Goal: Task Accomplishment & Management: Use online tool/utility

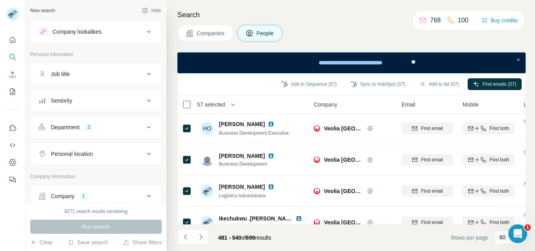
scroll to position [1775, 0]
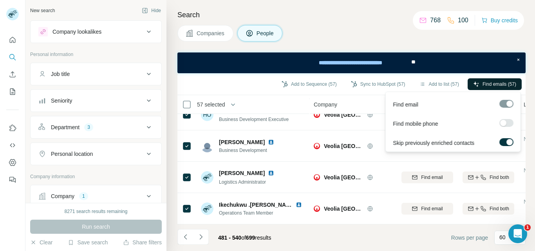
click at [485, 83] on span "Find emails (57)" at bounding box center [500, 84] width 34 height 7
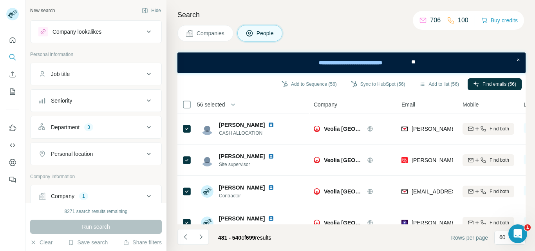
scroll to position [0, 0]
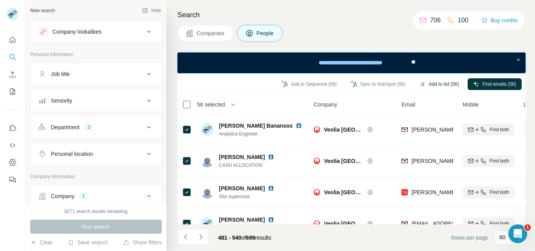
click at [430, 84] on button "Add to list (56)" at bounding box center [439, 84] width 51 height 12
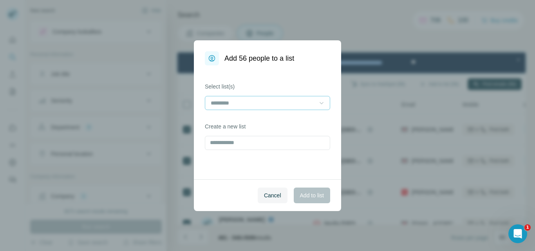
click at [319, 101] on icon at bounding box center [322, 103] width 8 height 8
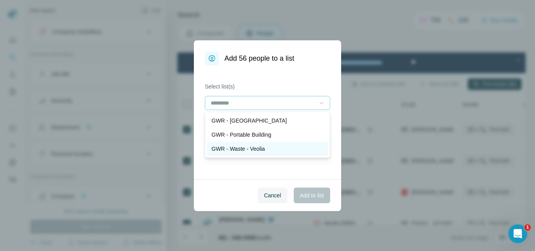
click at [262, 152] on p "GWR - Waste - Veolia" at bounding box center [238, 149] width 53 height 8
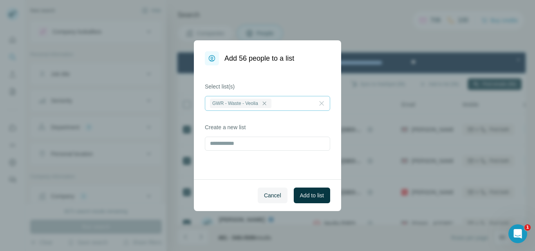
click at [226, 182] on div "Cancel Add to list" at bounding box center [267, 195] width 147 height 32
click at [318, 198] on span "Add to list" at bounding box center [312, 196] width 24 height 8
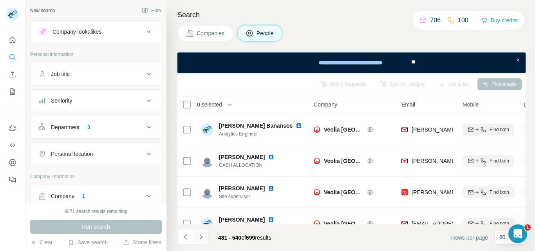
click at [202, 239] on icon "Navigate to next page" at bounding box center [201, 237] width 8 height 8
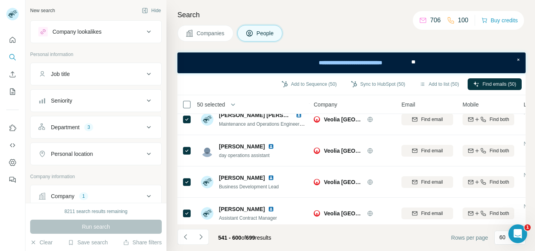
scroll to position [1775, 0]
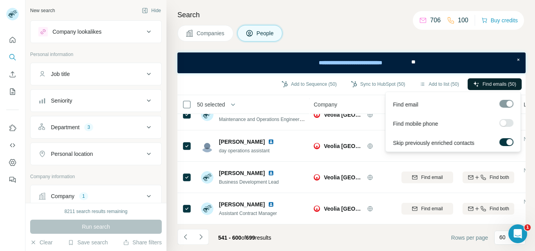
click at [493, 85] on span "Find emails (50)" at bounding box center [500, 84] width 34 height 7
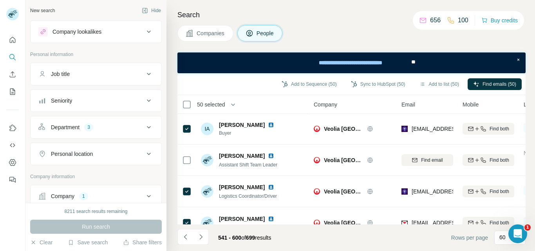
scroll to position [0, 0]
click at [438, 88] on button "Add to list (50)" at bounding box center [439, 84] width 51 height 12
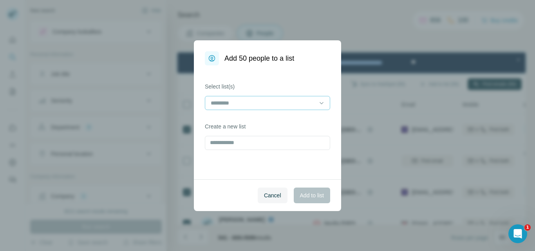
click at [312, 104] on input at bounding box center [263, 103] width 106 height 9
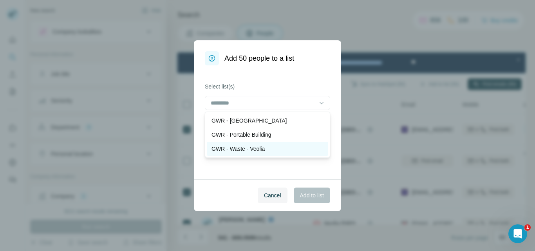
click at [265, 149] on p "GWR - Waste - Veolia" at bounding box center [238, 149] width 53 height 8
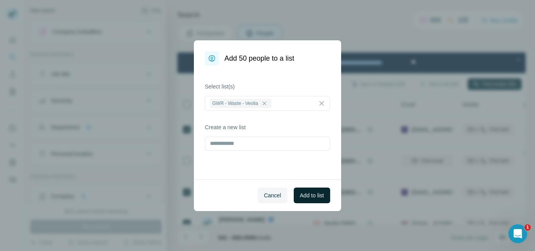
click at [308, 192] on span "Add to list" at bounding box center [312, 196] width 24 height 8
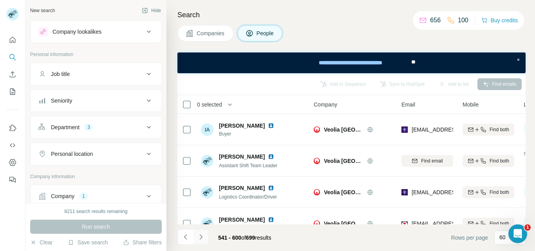
click at [202, 236] on icon "Navigate to next page" at bounding box center [201, 237] width 8 height 8
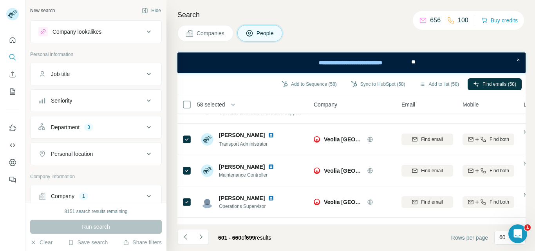
scroll to position [776, 0]
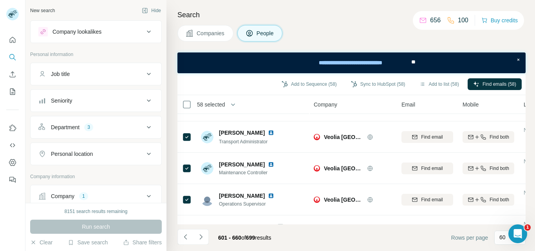
click at [290, 165] on div "[PERSON_NAME] Maintenance Controller" at bounding box center [253, 169] width 104 height 22
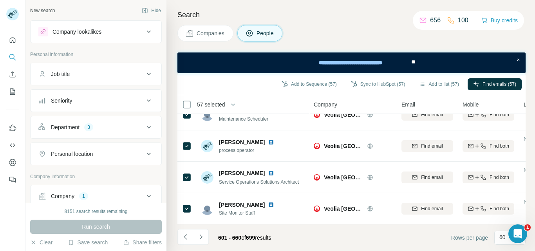
scroll to position [1775, 0]
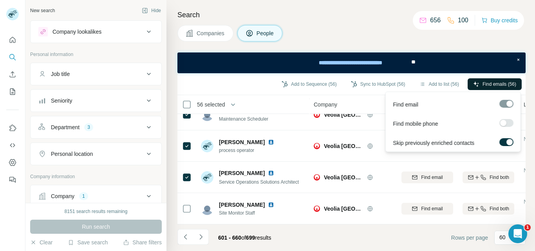
click at [488, 82] on span "Find emails (56)" at bounding box center [500, 84] width 34 height 7
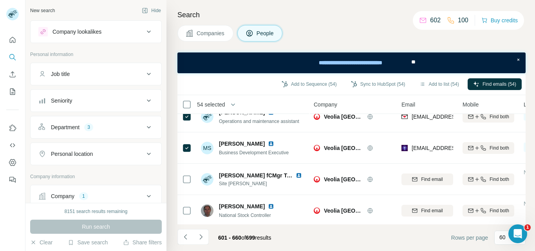
scroll to position [0, 0]
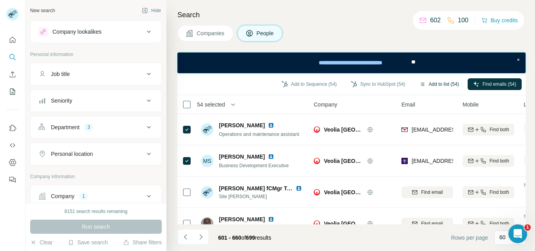
click at [428, 82] on button "Add to list (54)" at bounding box center [439, 84] width 51 height 12
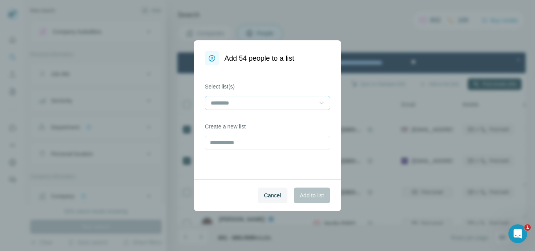
click at [319, 103] on icon at bounding box center [322, 103] width 8 height 8
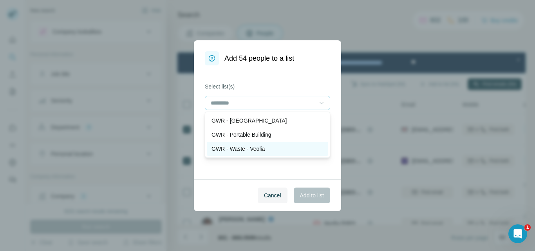
click at [265, 146] on p "GWR - Waste - Veolia" at bounding box center [238, 149] width 53 height 8
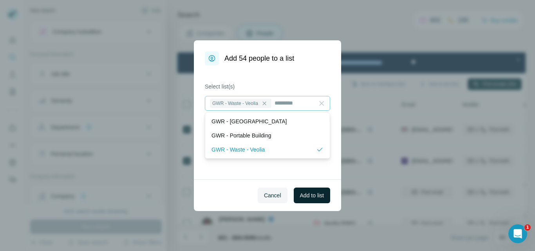
click at [313, 193] on span "Add to list" at bounding box center [312, 196] width 24 height 8
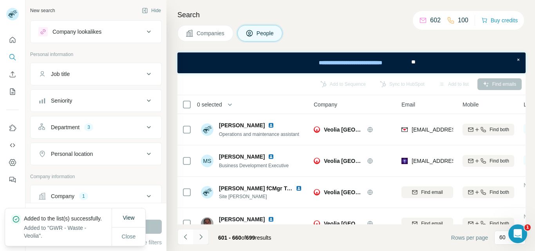
click at [200, 238] on icon "Navigate to next page" at bounding box center [201, 237] width 8 height 8
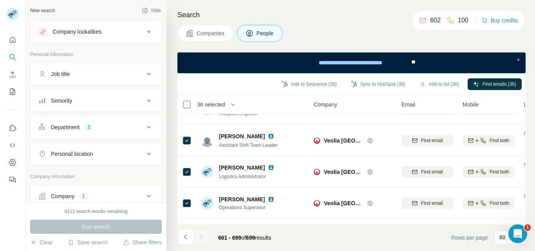
scroll to position [491, 0]
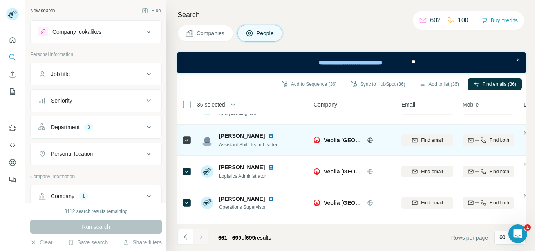
click at [191, 140] on icon at bounding box center [186, 140] width 9 height 9
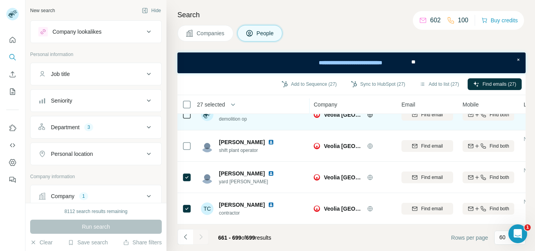
scroll to position [1116, 0]
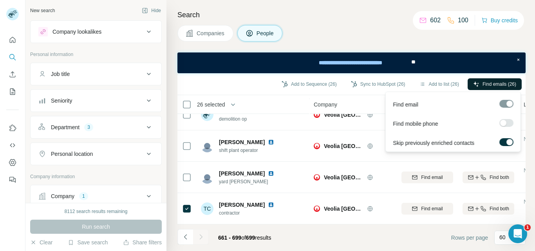
click at [488, 82] on span "Find emails (26)" at bounding box center [500, 84] width 34 height 7
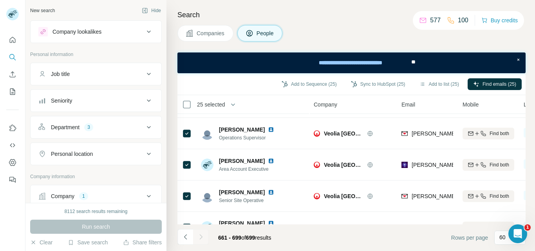
scroll to position [0, 0]
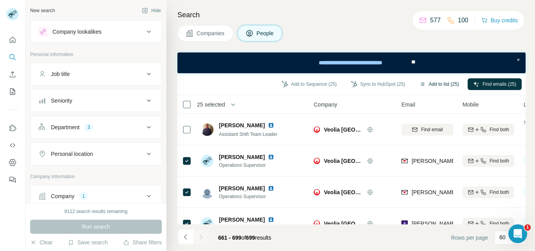
click at [436, 85] on button "Add to list (25)" at bounding box center [439, 84] width 51 height 12
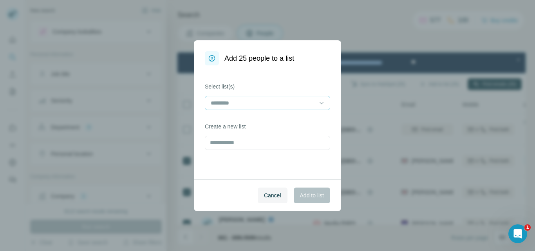
click at [281, 101] on input at bounding box center [263, 103] width 106 height 9
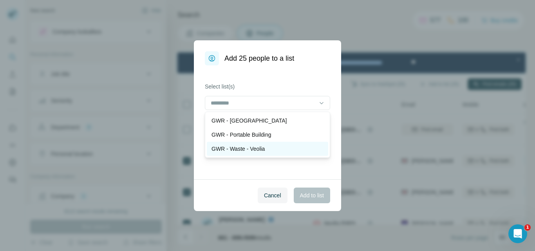
click at [254, 147] on p "GWR - Waste - Veolia" at bounding box center [238, 149] width 53 height 8
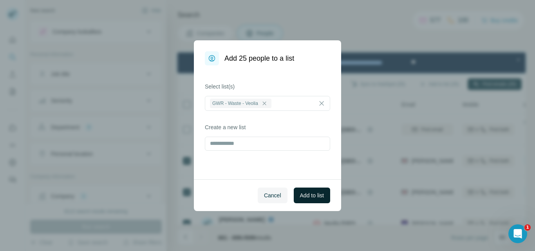
click at [315, 197] on span "Add to list" at bounding box center [312, 196] width 24 height 8
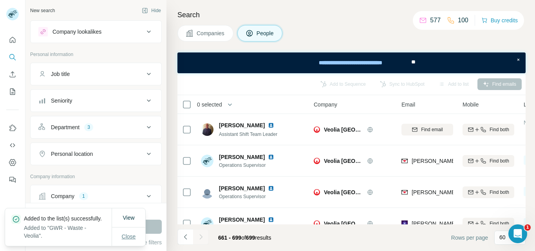
click at [127, 233] on span "Close" at bounding box center [129, 237] width 14 height 8
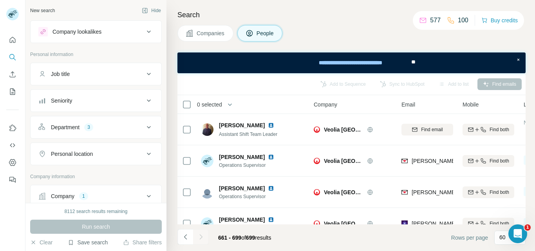
click at [91, 242] on button "Save search" at bounding box center [88, 243] width 40 height 8
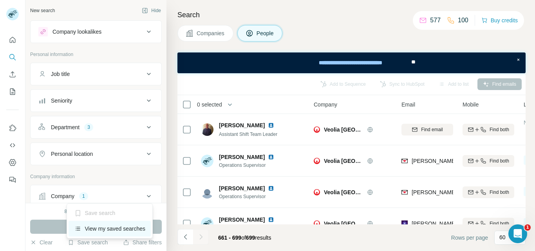
click at [111, 227] on div "View my saved searches" at bounding box center [110, 229] width 83 height 16
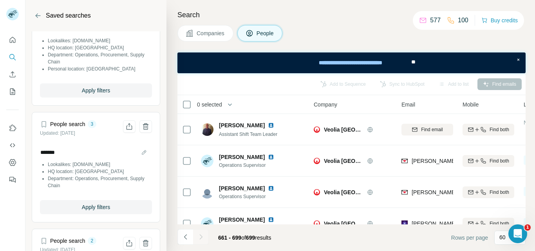
scroll to position [56, 0]
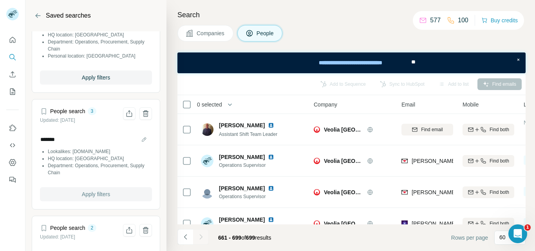
click at [90, 199] on button "Apply filters" at bounding box center [96, 194] width 112 height 14
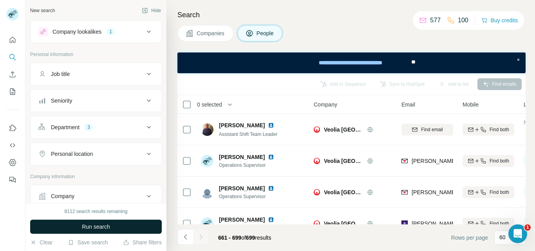
click at [95, 232] on button "Run search" at bounding box center [96, 227] width 132 height 14
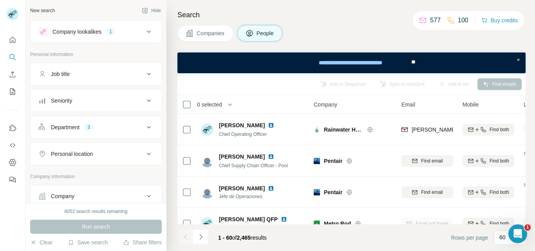
click at [195, 28] on button "Companies" at bounding box center [206, 33] width 56 height 16
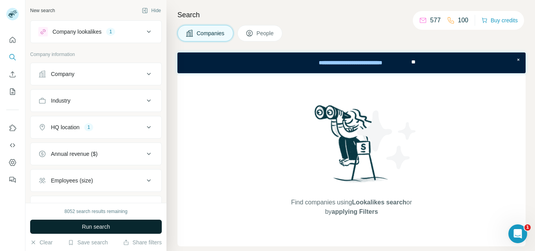
click at [89, 227] on span "Run search" at bounding box center [96, 227] width 28 height 8
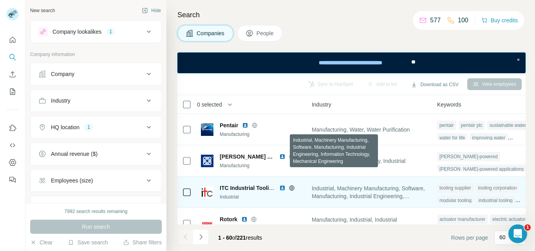
scroll to position [0, 569]
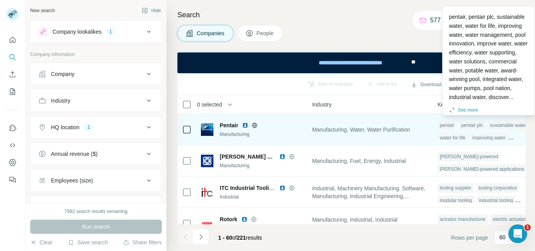
click at [502, 139] on div "improving water" at bounding box center [489, 137] width 38 height 9
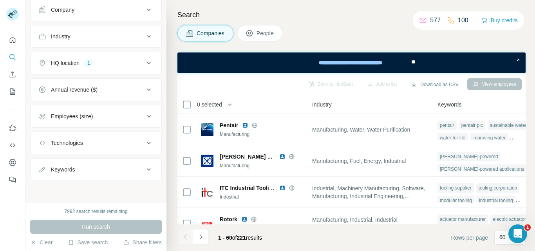
scroll to position [0, 0]
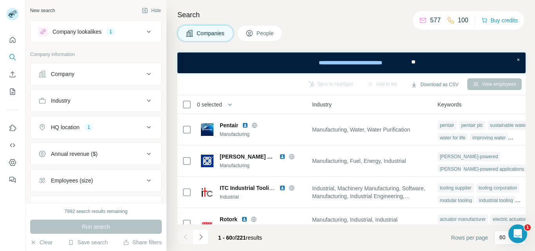
click at [129, 29] on div "Company lookalikes 1" at bounding box center [91, 31] width 106 height 9
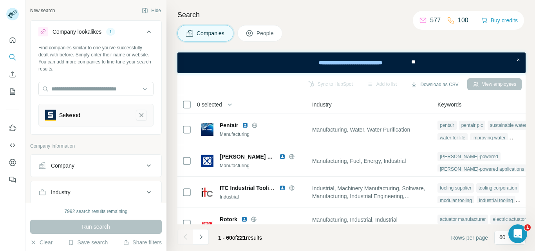
click at [138, 116] on icon "Selwood-remove-button" at bounding box center [141, 115] width 7 height 8
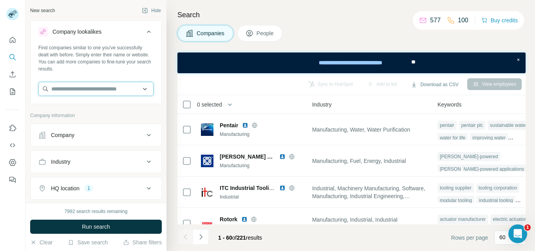
click at [75, 91] on input "text" at bounding box center [95, 89] width 115 height 14
paste input "**********"
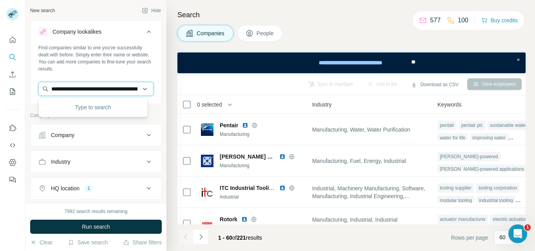
scroll to position [0, 178]
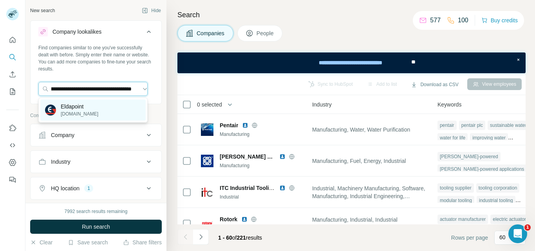
type input "**********"
click at [79, 112] on p "[DOMAIN_NAME]" at bounding box center [80, 114] width 38 height 7
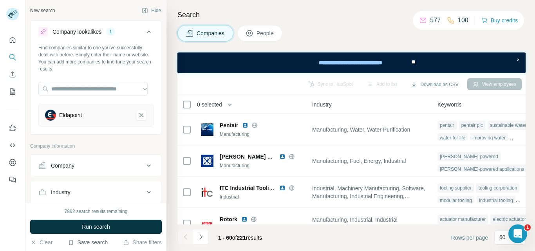
click at [107, 243] on button "Save search" at bounding box center [88, 243] width 40 height 8
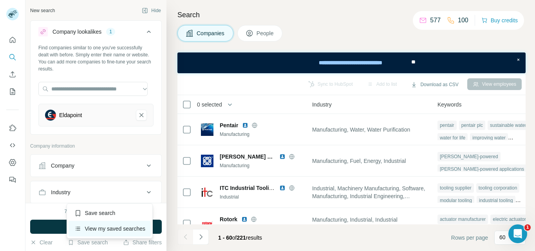
click at [114, 227] on div "View my saved searches" at bounding box center [110, 229] width 83 height 16
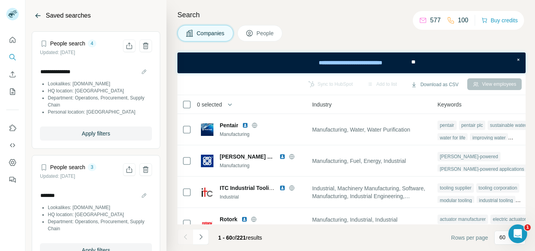
click at [36, 17] on icon "Back" at bounding box center [38, 16] width 8 height 8
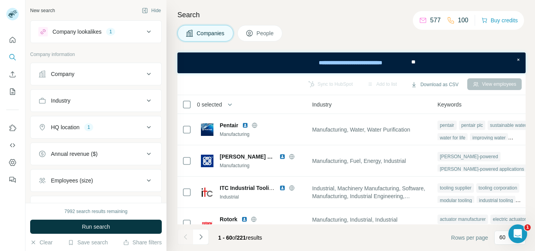
click at [129, 34] on div "Company lookalikes 1" at bounding box center [91, 31] width 106 height 9
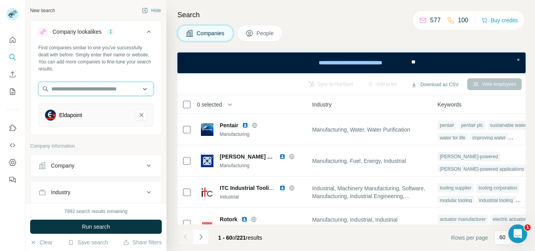
click at [99, 88] on input "text" at bounding box center [95, 89] width 115 height 14
paste input "**********"
type input "**********"
click at [154, 61] on div "Find companies similar to one you've successfully dealt with before. Simply ent…" at bounding box center [96, 88] width 131 height 89
click at [104, 91] on input "text" at bounding box center [95, 89] width 115 height 14
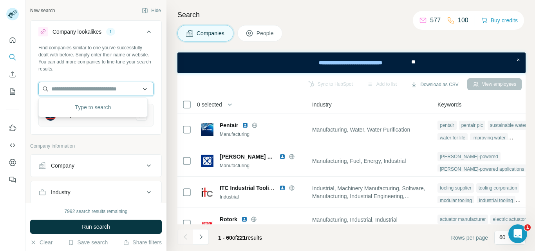
paste input "**********"
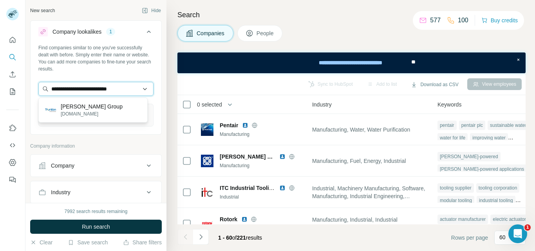
click at [70, 89] on input "**********" at bounding box center [95, 89] width 115 height 14
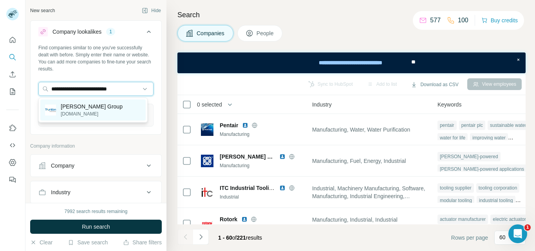
type input "**********"
click at [79, 116] on p "[DOMAIN_NAME]" at bounding box center [92, 114] width 62 height 7
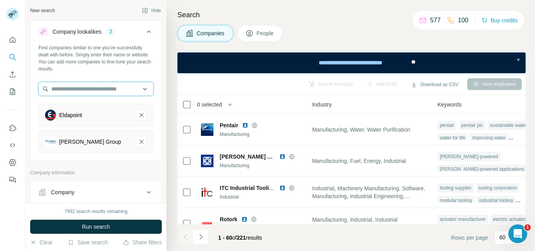
click at [69, 92] on input "text" at bounding box center [95, 89] width 115 height 14
paste input "**********"
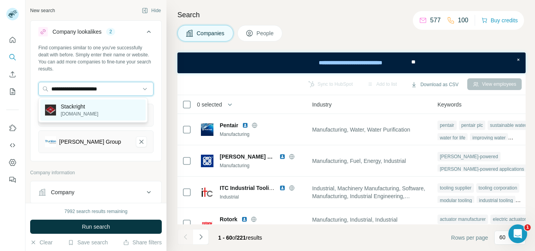
type input "**********"
click at [74, 109] on p "Stackright" at bounding box center [80, 107] width 38 height 8
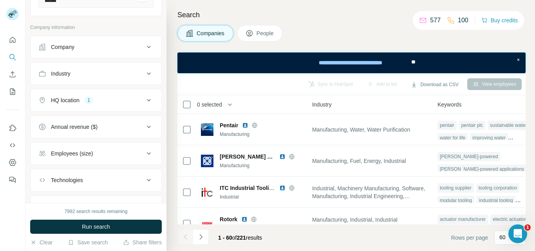
scroll to position [182, 0]
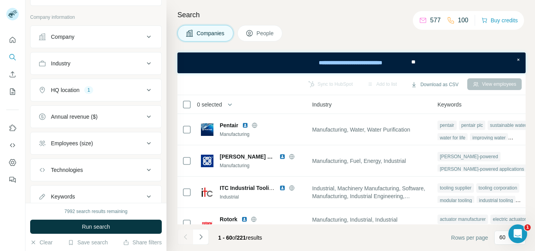
click at [119, 85] on button "HQ location 1" at bounding box center [96, 90] width 131 height 19
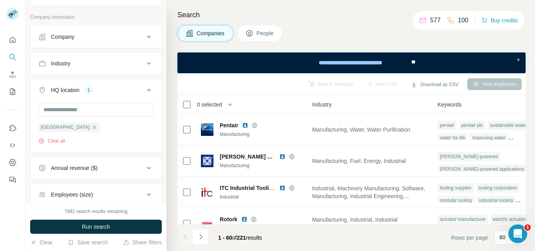
click at [119, 85] on button "HQ location 1" at bounding box center [96, 92] width 131 height 22
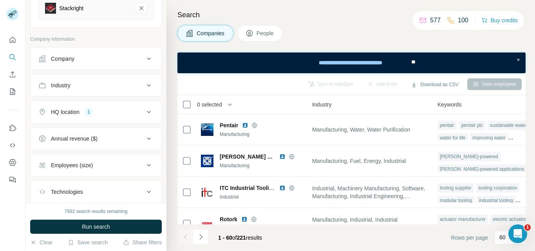
scroll to position [209, 0]
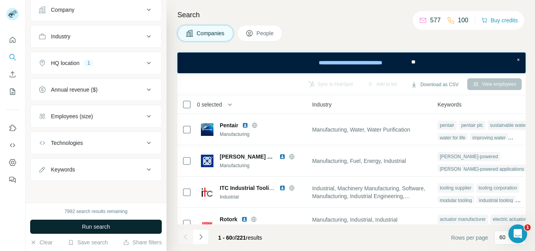
click at [106, 226] on span "Run search" at bounding box center [96, 227] width 28 height 8
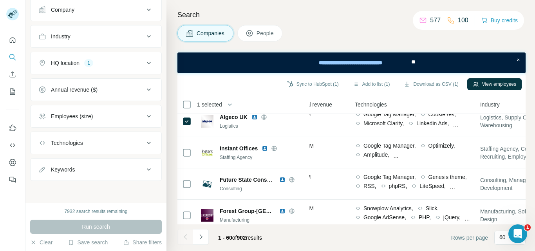
scroll to position [9, 401]
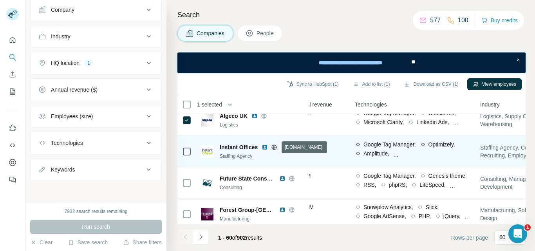
click at [275, 148] on icon at bounding box center [274, 147] width 6 height 6
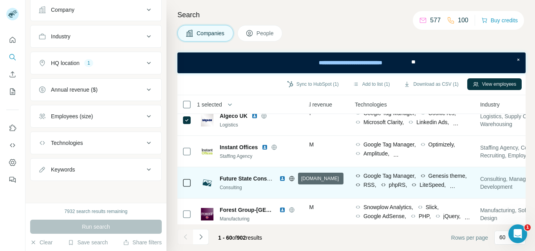
click at [292, 180] on icon at bounding box center [292, 178] width 2 height 5
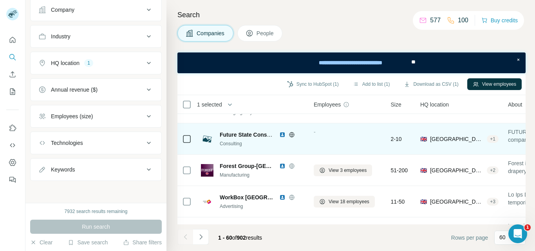
scroll to position [54, 0]
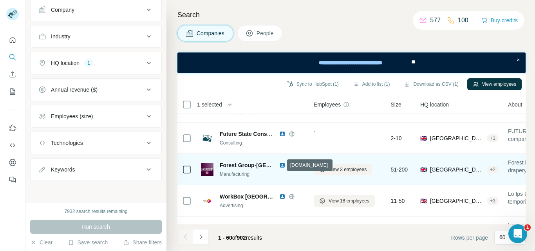
click at [289, 163] on icon at bounding box center [291, 165] width 5 height 5
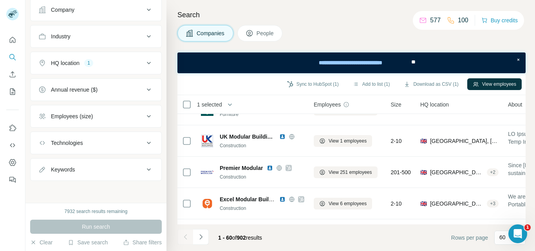
scroll to position [368, 0]
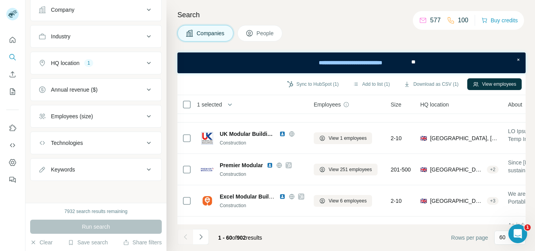
click at [397, 105] on span "Size" at bounding box center [396, 105] width 11 height 8
click at [100, 118] on div "Employees (size)" at bounding box center [91, 116] width 106 height 8
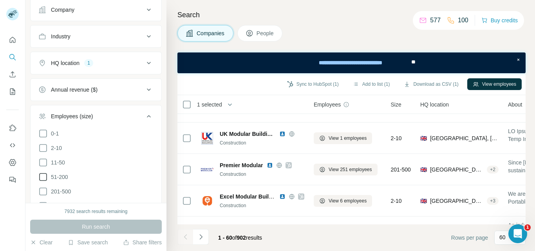
click at [42, 175] on icon at bounding box center [42, 176] width 9 height 9
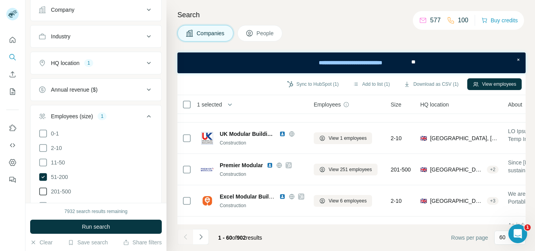
click at [42, 189] on icon at bounding box center [42, 191] width 9 height 9
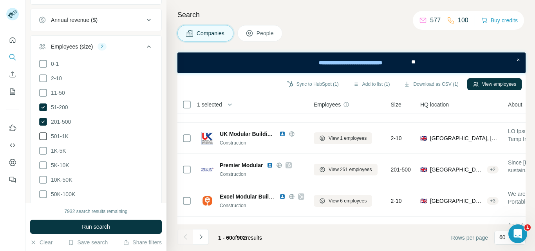
click at [45, 132] on icon at bounding box center [42, 136] width 9 height 9
click at [44, 149] on icon at bounding box center [42, 150] width 9 height 9
click at [44, 164] on icon at bounding box center [42, 165] width 9 height 9
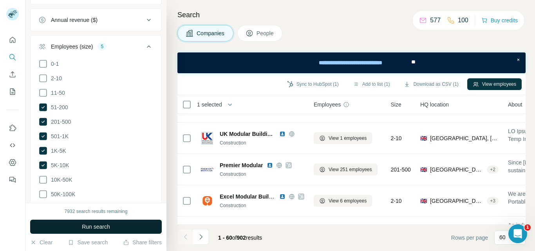
click at [96, 228] on span "Run search" at bounding box center [96, 227] width 28 height 8
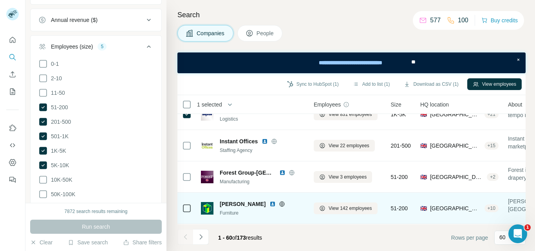
scroll to position [33, 0]
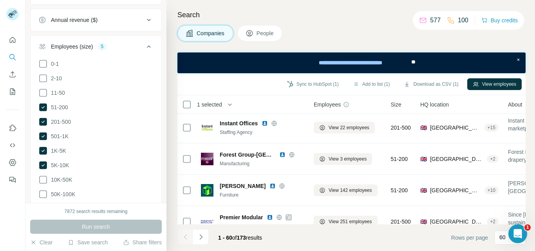
click at [144, 42] on icon at bounding box center [148, 46] width 9 height 9
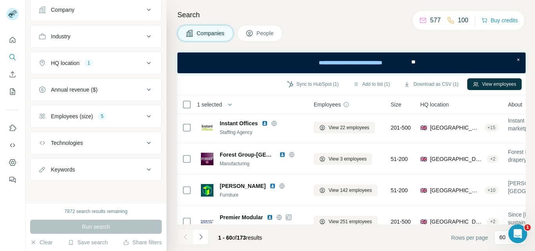
scroll to position [209, 0]
click at [130, 33] on div "Industry" at bounding box center [91, 37] width 106 height 8
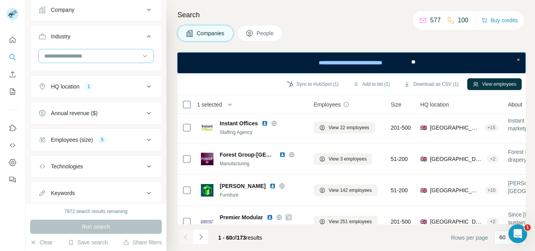
click at [92, 56] on input at bounding box center [92, 56] width 97 height 9
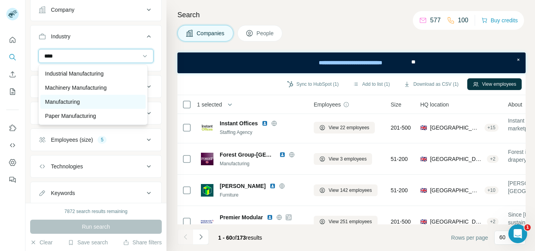
type input "****"
click at [77, 103] on p "Manufacturing" at bounding box center [62, 102] width 35 height 8
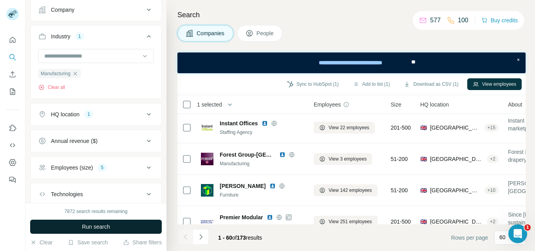
click at [100, 227] on span "Run search" at bounding box center [96, 227] width 28 height 8
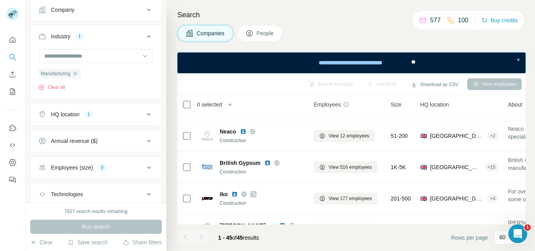
scroll to position [621, 0]
click at [78, 74] on icon "button" at bounding box center [75, 74] width 6 height 6
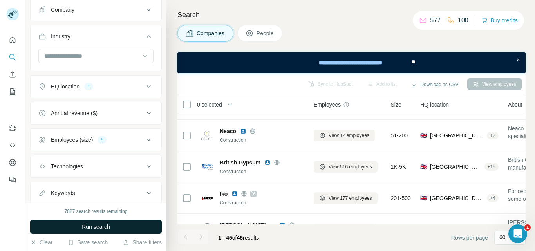
click at [104, 223] on span "Run search" at bounding box center [96, 227] width 28 height 8
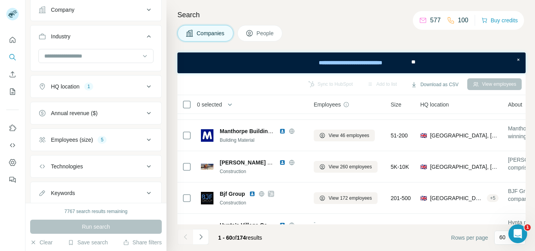
click at [132, 82] on button "HQ location 1" at bounding box center [96, 86] width 131 height 19
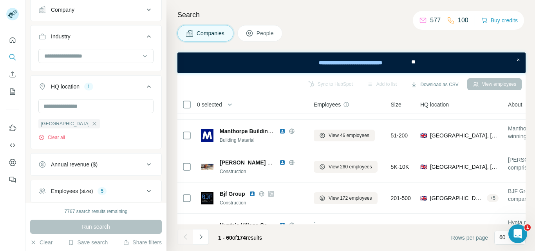
click at [132, 82] on button "HQ location 1" at bounding box center [96, 88] width 131 height 22
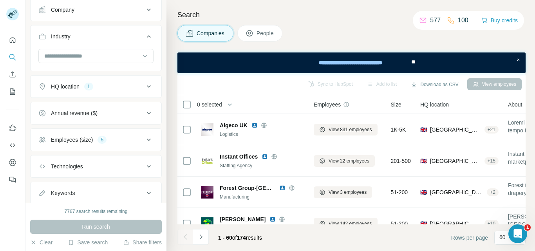
scroll to position [233, 0]
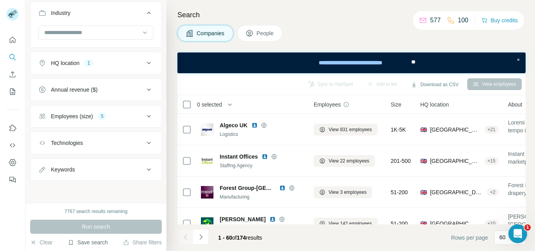
click at [83, 244] on button "Save search" at bounding box center [88, 243] width 40 height 8
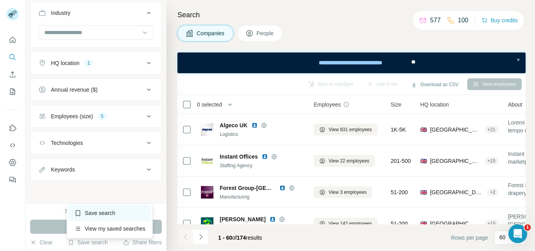
click at [96, 218] on div "Save search" at bounding box center [110, 213] width 83 height 16
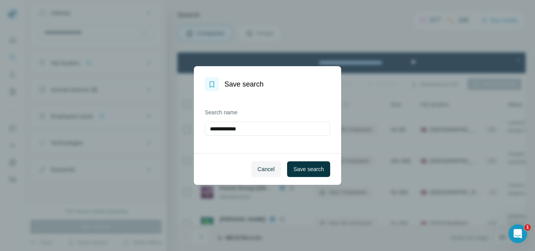
drag, startPoint x: 254, startPoint y: 131, endPoint x: 173, endPoint y: 123, distance: 81.4
click at [173, 123] on div "**********" at bounding box center [267, 125] width 535 height 251
type input "**********"
click at [307, 170] on span "Save search" at bounding box center [309, 169] width 31 height 8
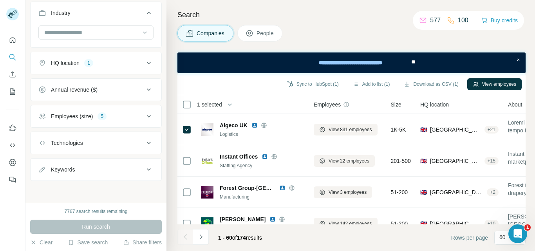
click at [266, 34] on span "People" at bounding box center [266, 33] width 18 height 8
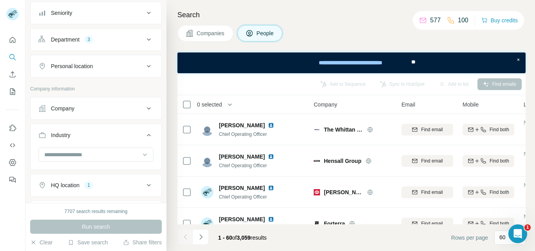
click at [217, 36] on span "Companies" at bounding box center [211, 33] width 29 height 8
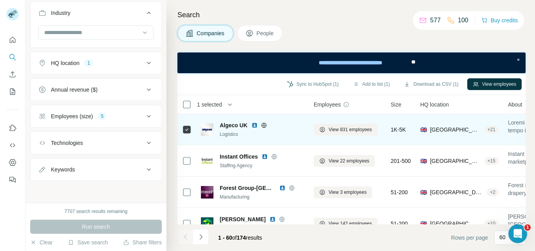
click at [234, 123] on span "Algeco UK" at bounding box center [234, 125] width 28 height 8
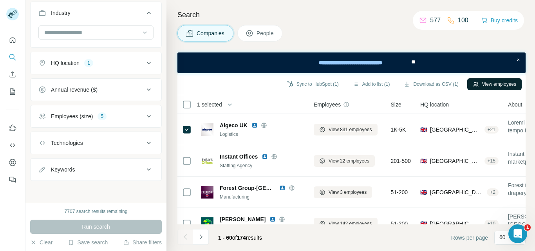
click at [493, 82] on button "View employees" at bounding box center [495, 84] width 54 height 12
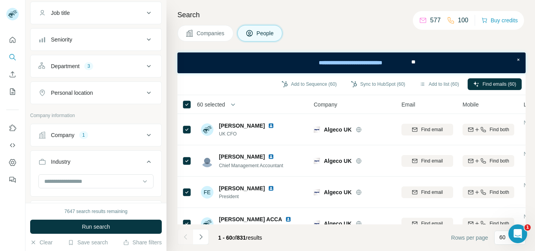
scroll to position [221, 0]
click at [123, 63] on div "Department 3" at bounding box center [91, 67] width 106 height 8
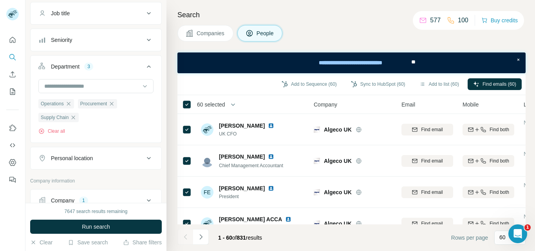
click at [123, 63] on div "Department 3" at bounding box center [91, 67] width 106 height 8
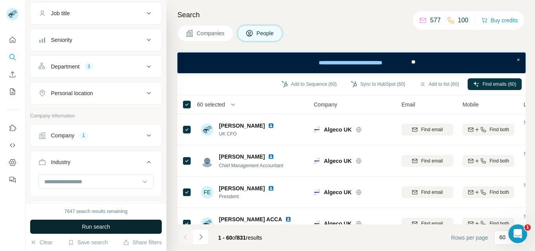
click at [108, 228] on span "Run search" at bounding box center [96, 227] width 28 height 8
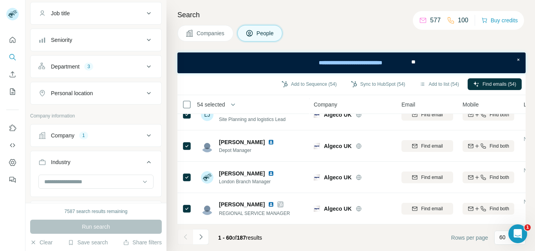
scroll to position [1775, 0]
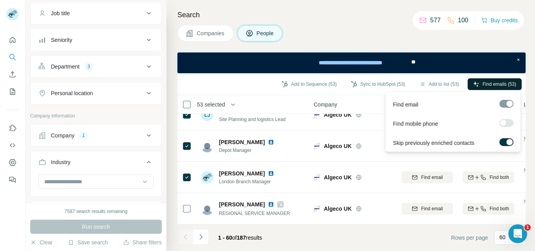
click at [493, 83] on span "Find emails (53)" at bounding box center [500, 84] width 34 height 7
click at [487, 86] on span "Find emails (46)" at bounding box center [500, 84] width 34 height 7
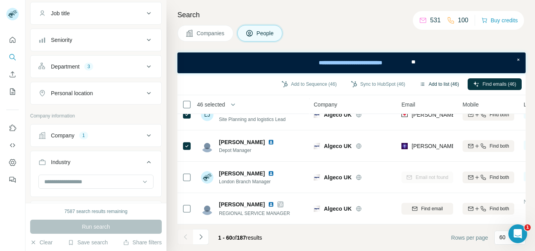
click at [430, 81] on button "Add to list (46)" at bounding box center [439, 84] width 51 height 12
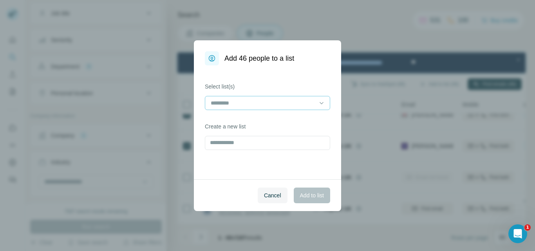
click at [277, 103] on input at bounding box center [263, 103] width 106 height 9
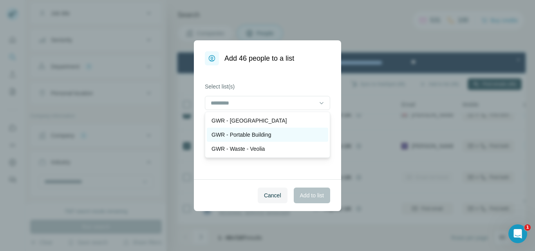
click at [249, 134] on p "GWR - Portable Building" at bounding box center [242, 135] width 60 height 8
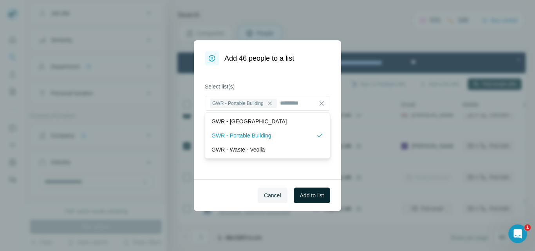
click at [312, 190] on button "Add to list" at bounding box center [312, 196] width 36 height 16
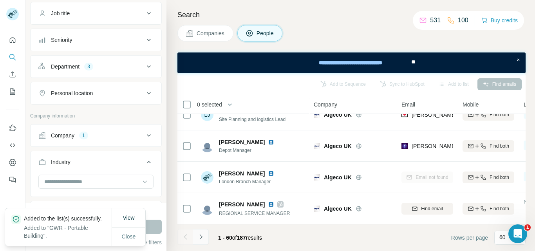
click at [201, 235] on icon "Navigate to next page" at bounding box center [201, 237] width 8 height 8
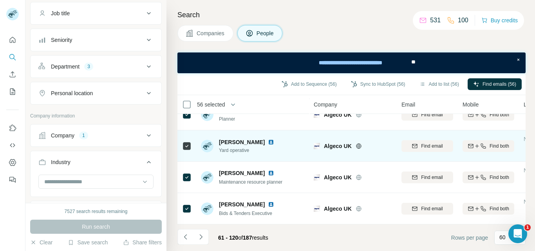
click at [187, 146] on icon at bounding box center [186, 145] width 9 height 9
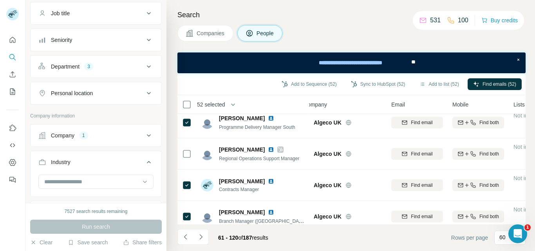
scroll to position [0, 10]
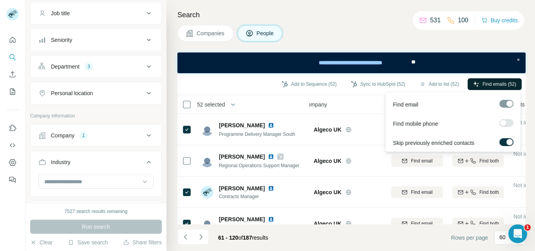
click at [492, 83] on span "Find emails (52)" at bounding box center [500, 84] width 34 height 7
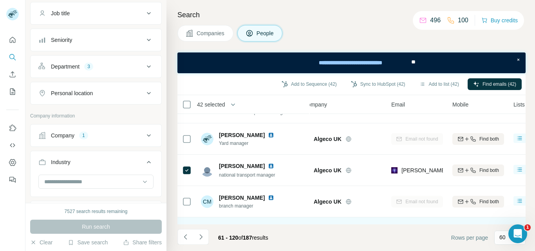
scroll to position [993, 10]
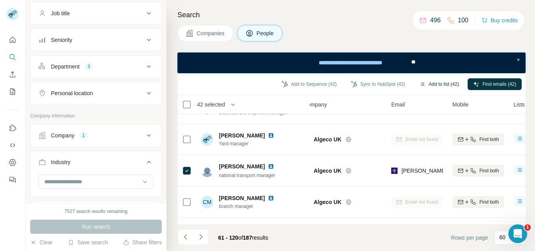
click at [441, 80] on button "Add to list (42)" at bounding box center [439, 84] width 51 height 12
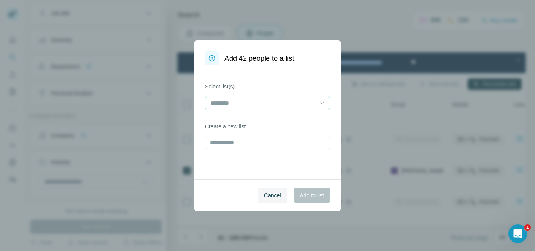
click at [292, 101] on input at bounding box center [263, 103] width 106 height 9
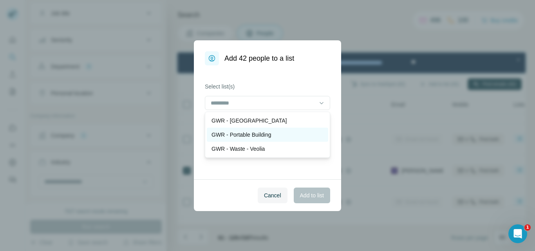
click at [234, 136] on p "GWR - Portable Building" at bounding box center [242, 135] width 60 height 8
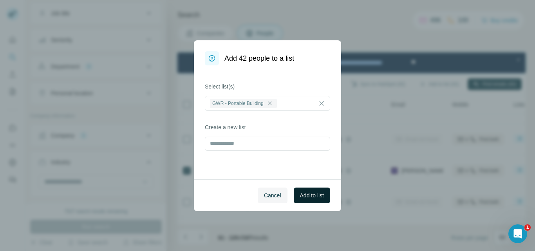
click at [307, 198] on span "Add to list" at bounding box center [312, 196] width 24 height 8
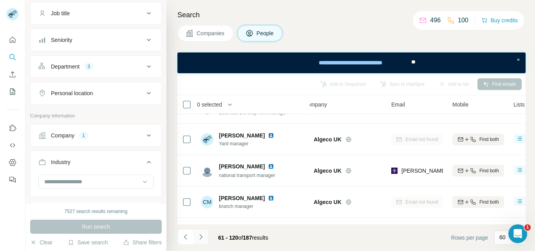
click at [202, 236] on icon "Navigate to next page" at bounding box center [201, 237] width 8 height 8
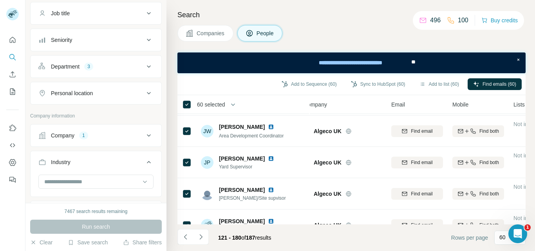
scroll to position [0, 10]
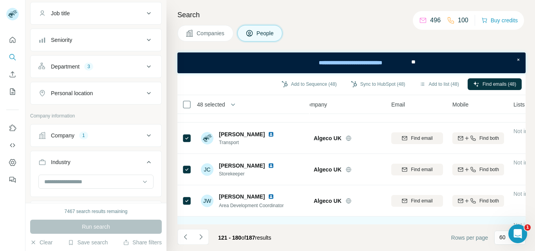
scroll to position [273, 10]
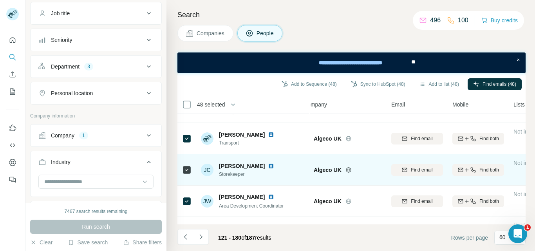
click at [192, 171] on td at bounding box center [187, 169] width 19 height 31
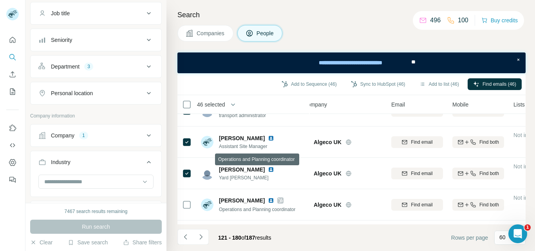
scroll to position [112, 10]
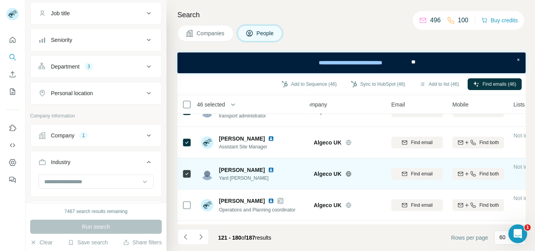
click at [181, 173] on td at bounding box center [187, 173] width 19 height 31
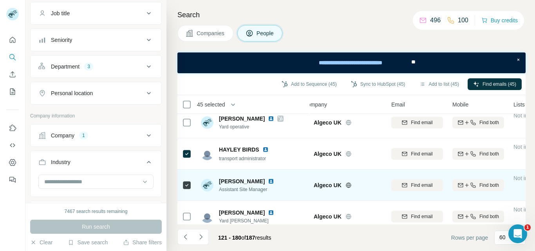
scroll to position [67, 10]
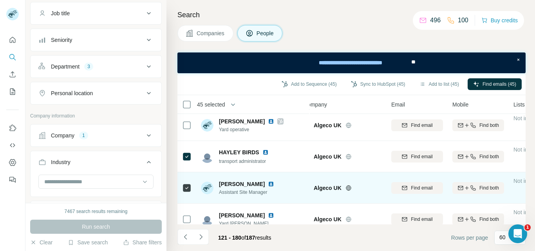
click at [266, 159] on span "transport administrator" at bounding box center [242, 161] width 47 height 5
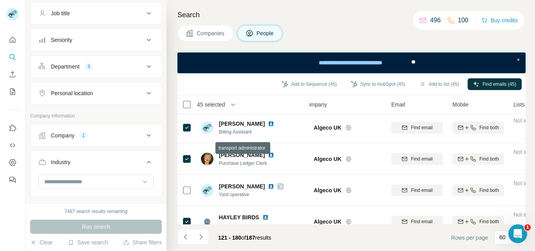
scroll to position [0, 10]
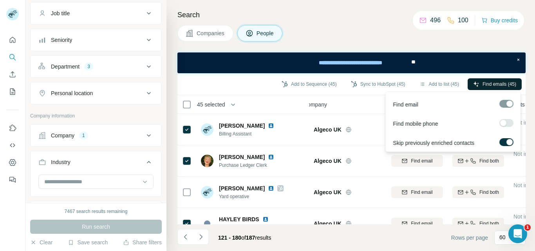
click at [495, 83] on span "Find emails (45)" at bounding box center [500, 84] width 34 height 7
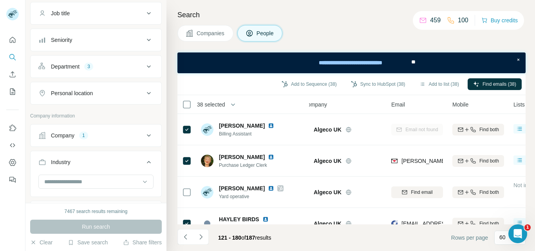
scroll to position [1, 10]
click at [432, 85] on button "Add to list (37)" at bounding box center [439, 84] width 51 height 12
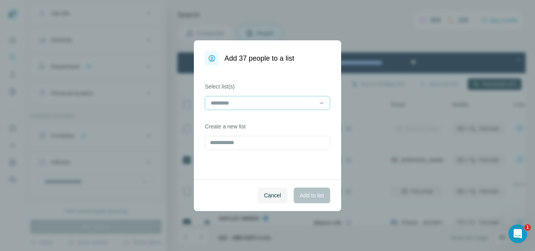
click at [316, 109] on div at bounding box center [267, 103] width 125 height 14
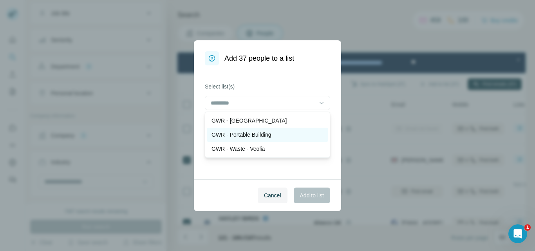
click at [269, 133] on p "GWR - Portable Building" at bounding box center [242, 135] width 60 height 8
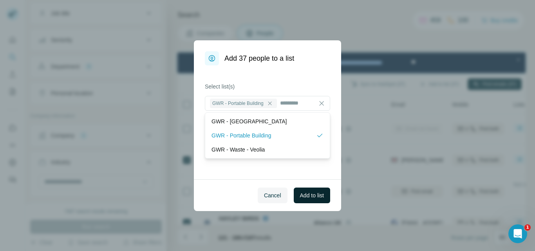
click at [316, 196] on span "Add to list" at bounding box center [312, 196] width 24 height 8
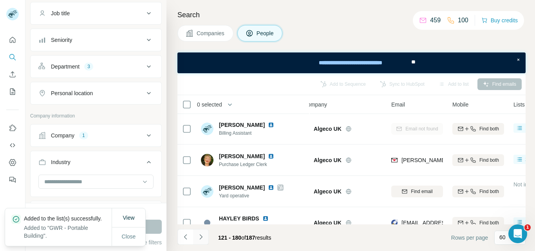
click at [201, 238] on icon "Navigate to next page" at bounding box center [200, 236] width 3 height 5
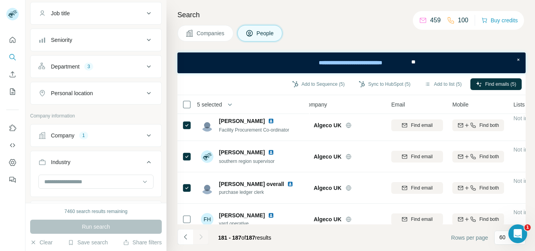
scroll to position [0, 10]
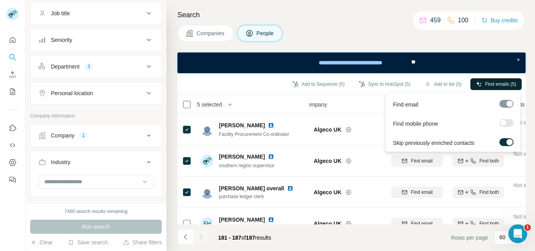
click at [489, 85] on span "Find emails (5)" at bounding box center [501, 84] width 31 height 7
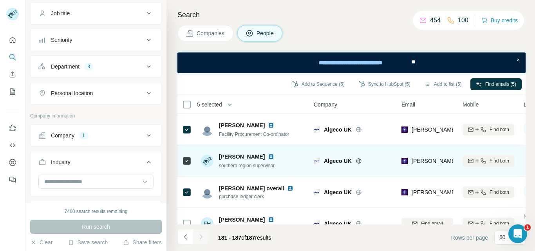
scroll to position [0, 0]
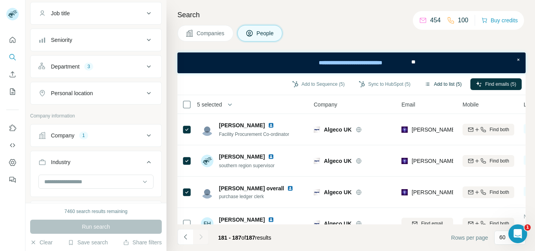
click at [439, 82] on button "Add to list (5)" at bounding box center [443, 84] width 48 height 12
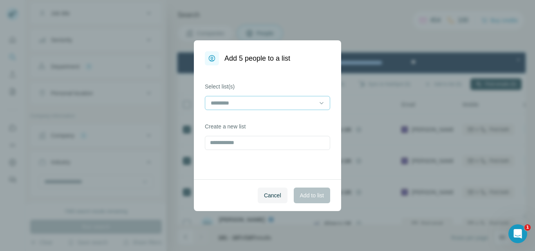
click at [326, 107] on div at bounding box center [267, 103] width 125 height 14
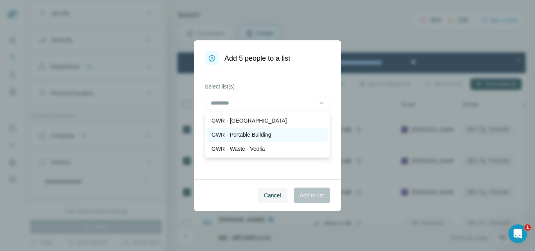
click at [285, 134] on div "GWR - Portable Building" at bounding box center [268, 135] width 112 height 8
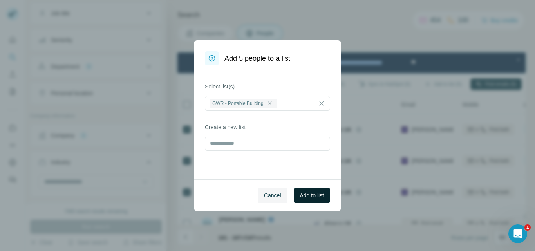
click at [315, 192] on span "Add to list" at bounding box center [312, 196] width 24 height 8
